Goal: Find specific page/section

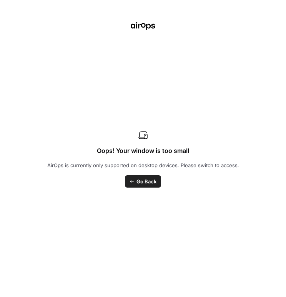
click at [142, 185] on span "Go Back" at bounding box center [147, 181] width 20 height 8
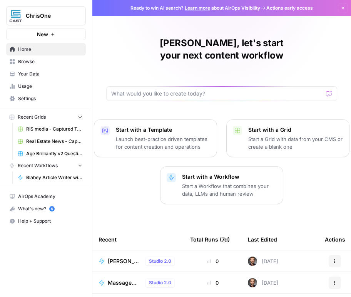
click at [29, 75] on span "Your Data" at bounding box center [50, 73] width 64 height 7
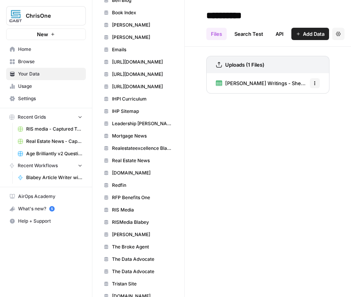
scroll to position [200, 0]
